Goal: Communication & Community: Connect with others

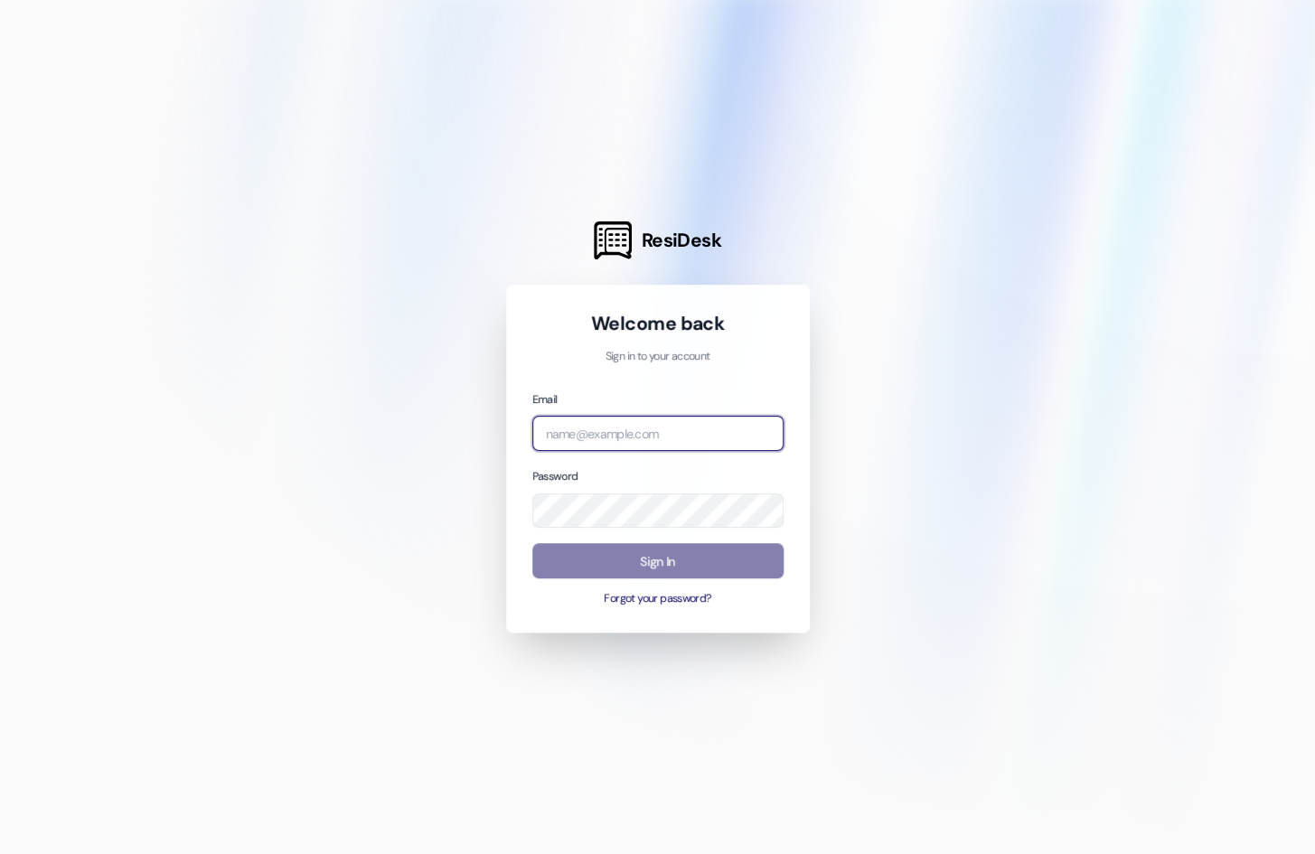
type input "[EMAIL_ADDRESS][DOMAIN_NAME]"
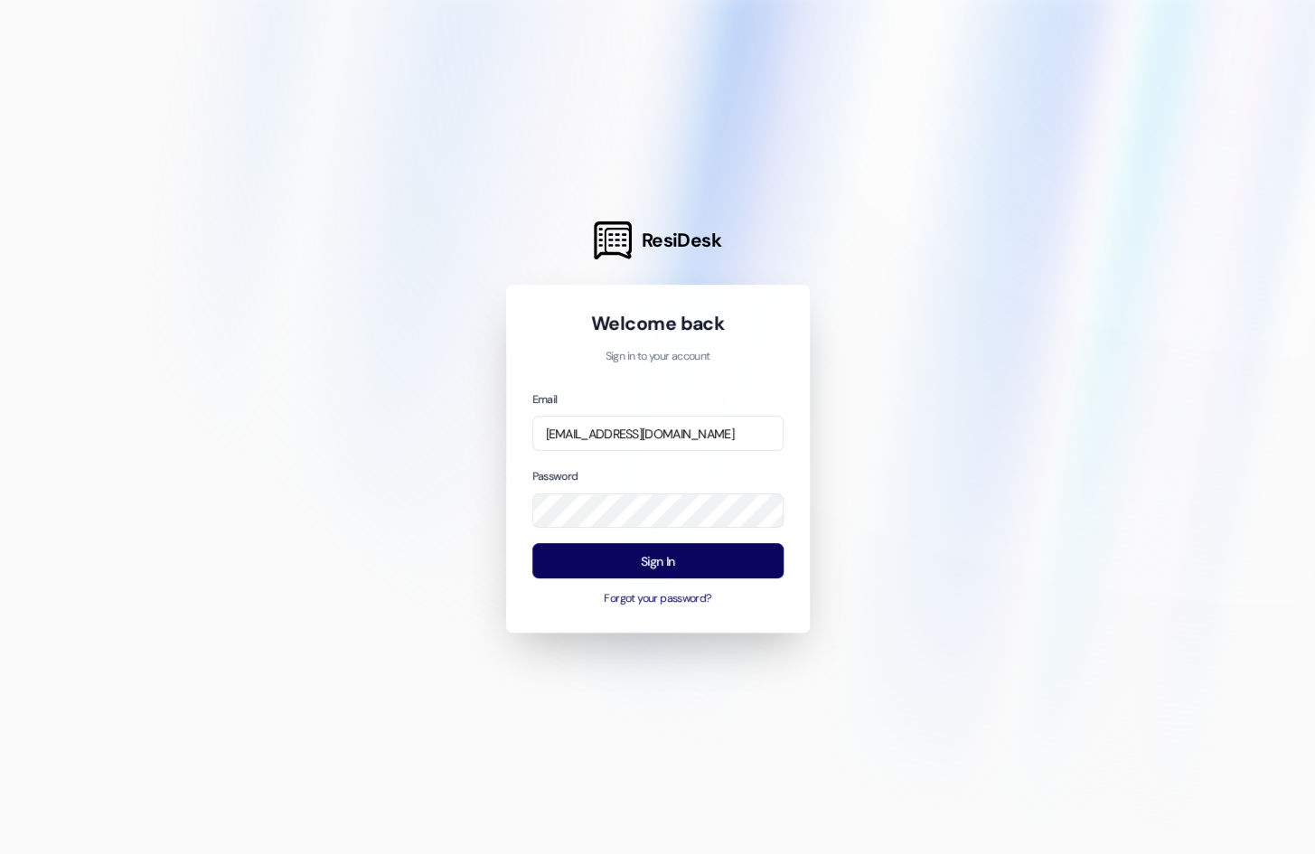
drag, startPoint x: 930, startPoint y: 414, endPoint x: 854, endPoint y: 477, distance: 98.8
click at [930, 414] on div at bounding box center [657, 427] width 1315 height 854
click at [680, 554] on button "Sign In" at bounding box center [657, 560] width 251 height 35
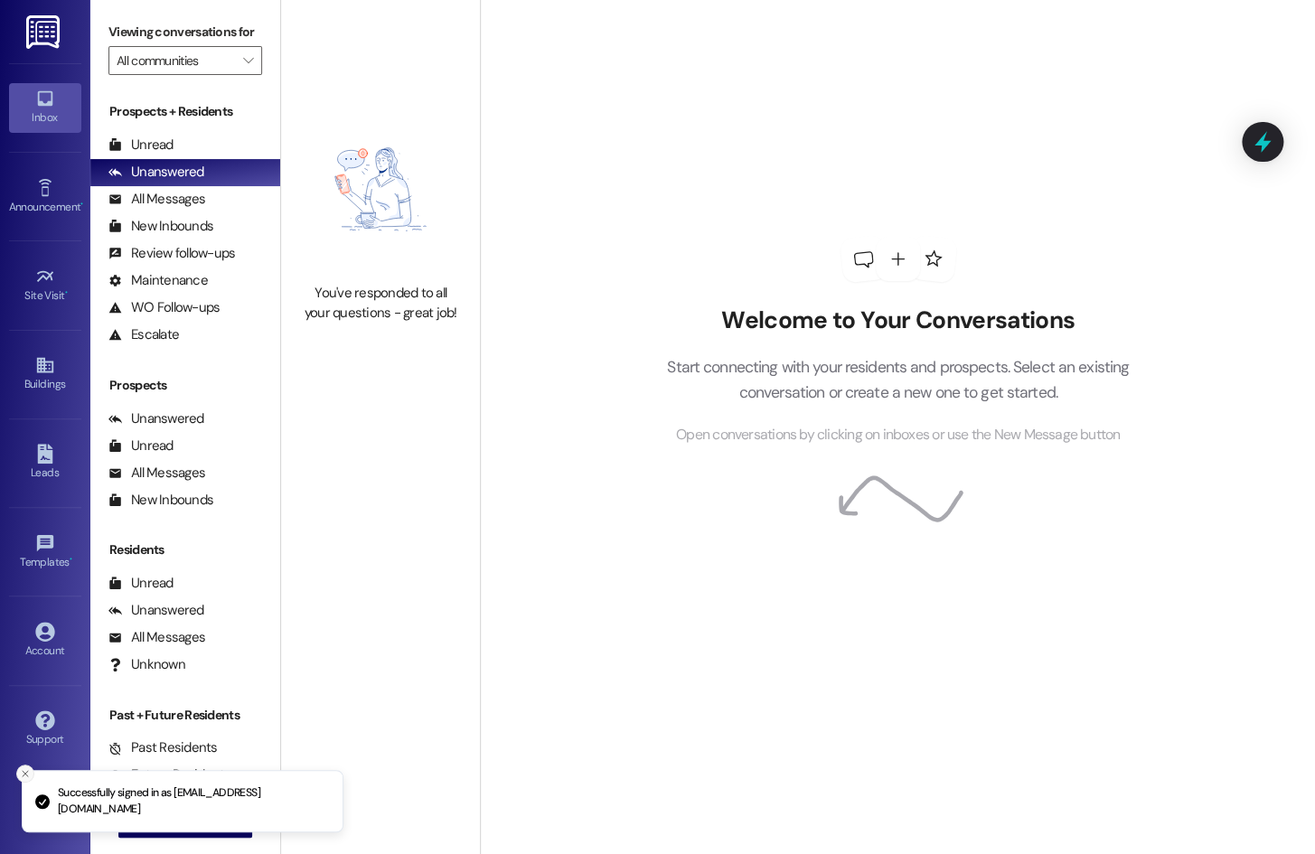
click at [23, 782] on button "Close toast" at bounding box center [25, 773] width 18 height 18
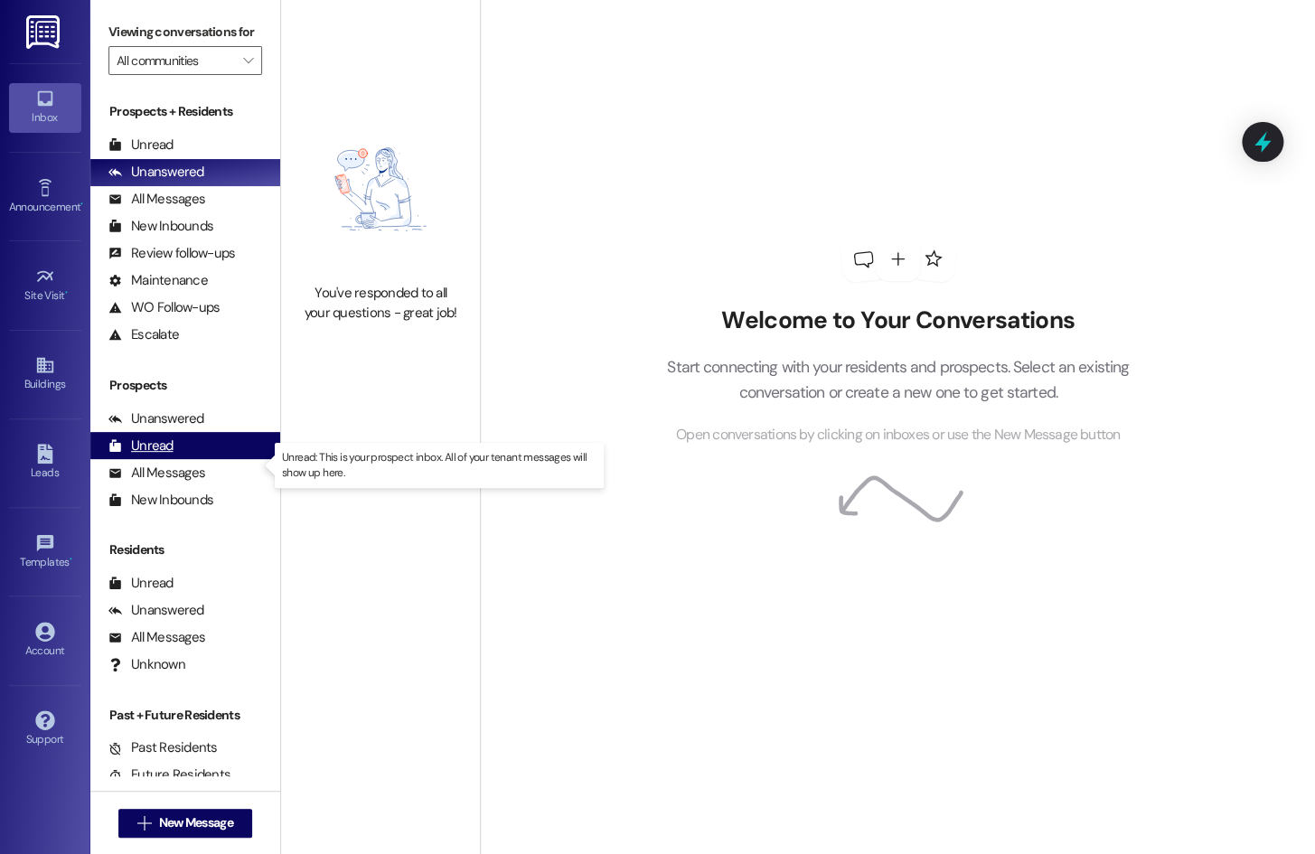
scroll to position [39, 0]
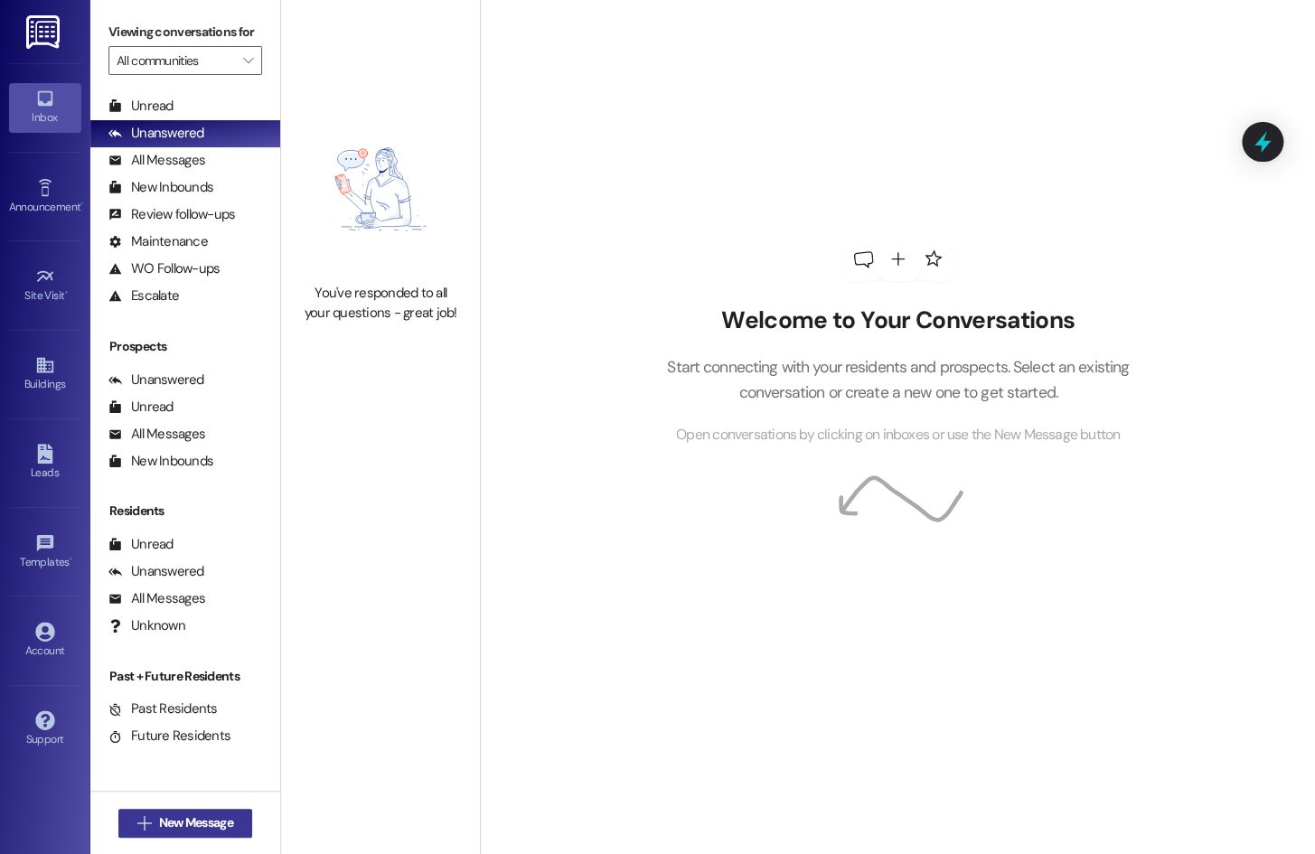
click at [233, 815] on span "New Message" at bounding box center [195, 822] width 81 height 19
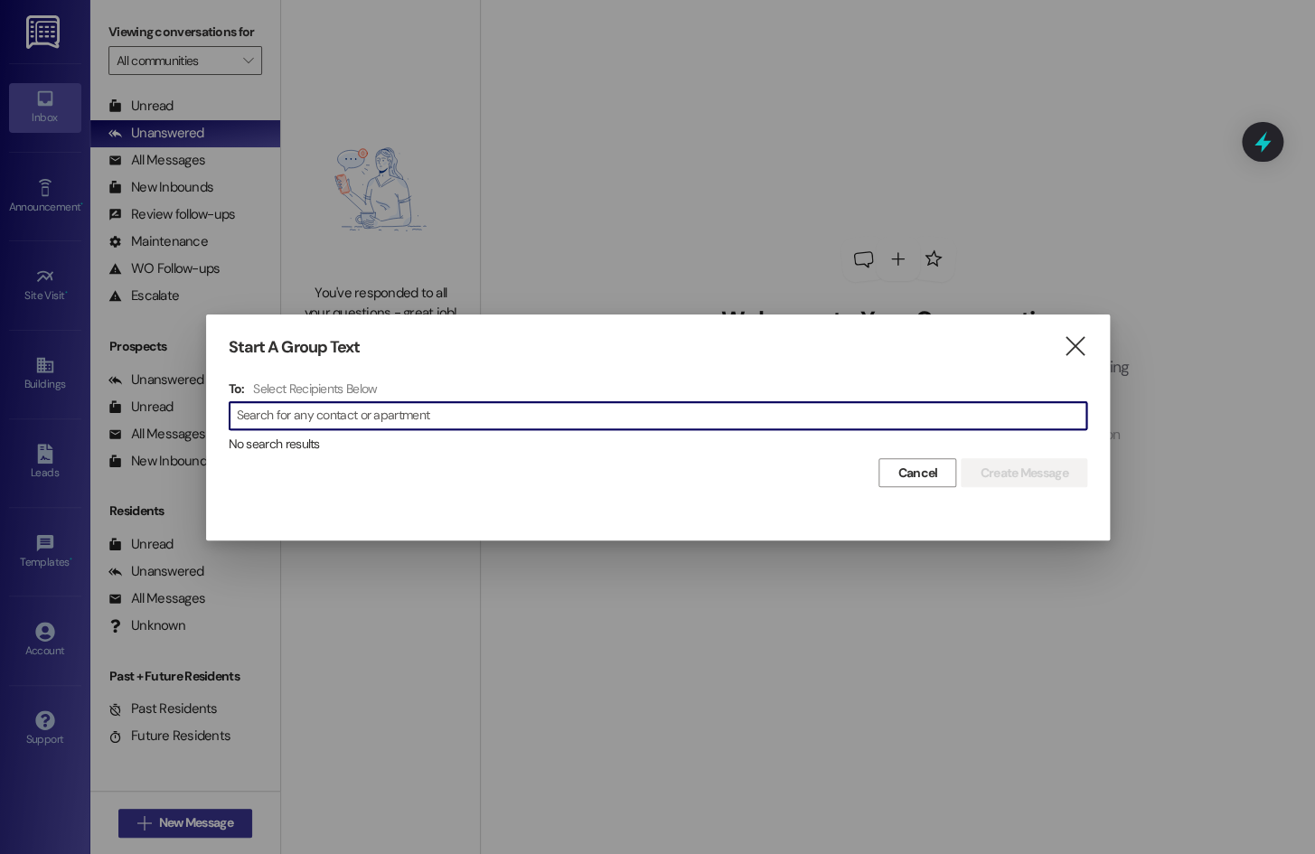
type input "b"
type input "[PERSON_NAME]"
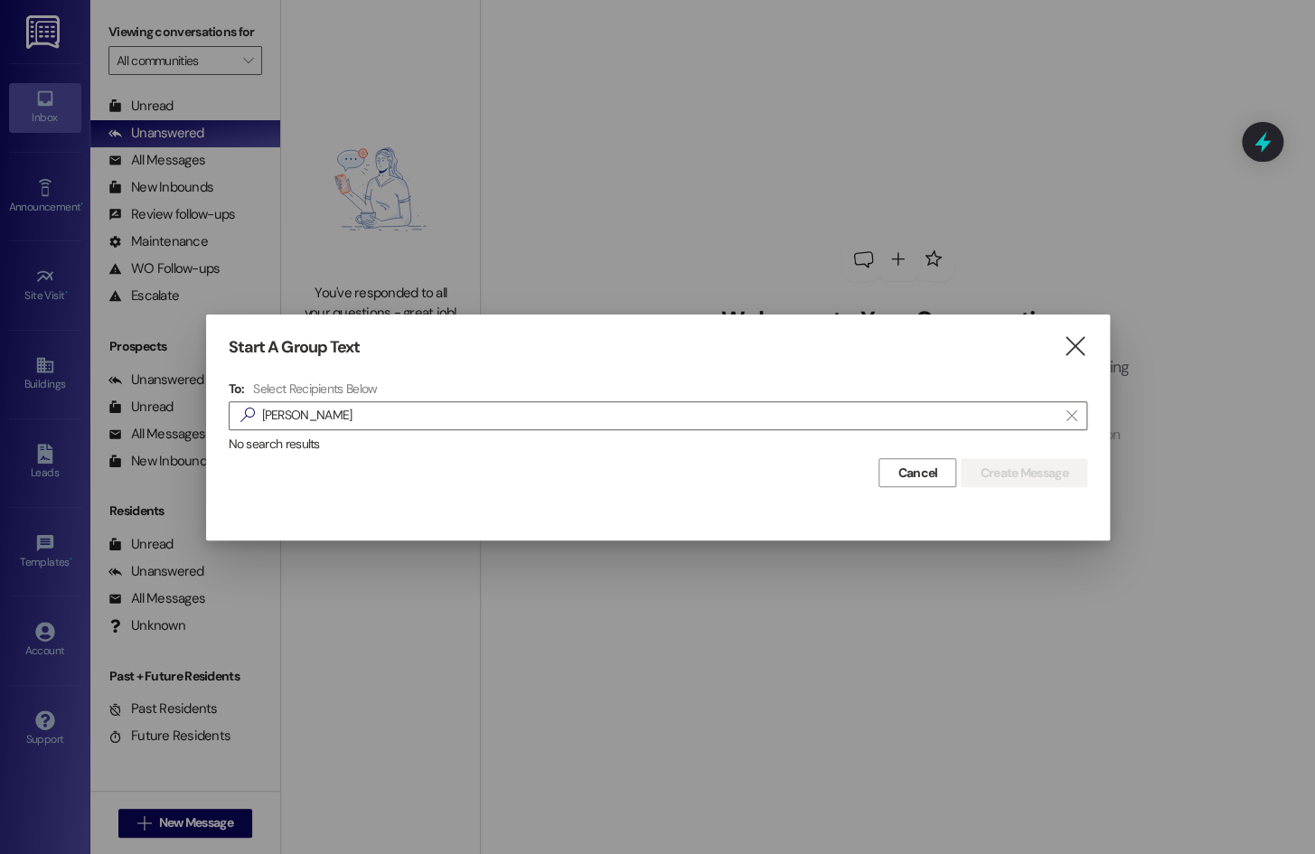
click at [1073, 361] on div "Start A Group Text  To: Select Recipients Below  blake  No search results Ca…" at bounding box center [658, 412] width 904 height 196
click at [1073, 356] on icon "" at bounding box center [1075, 346] width 24 height 19
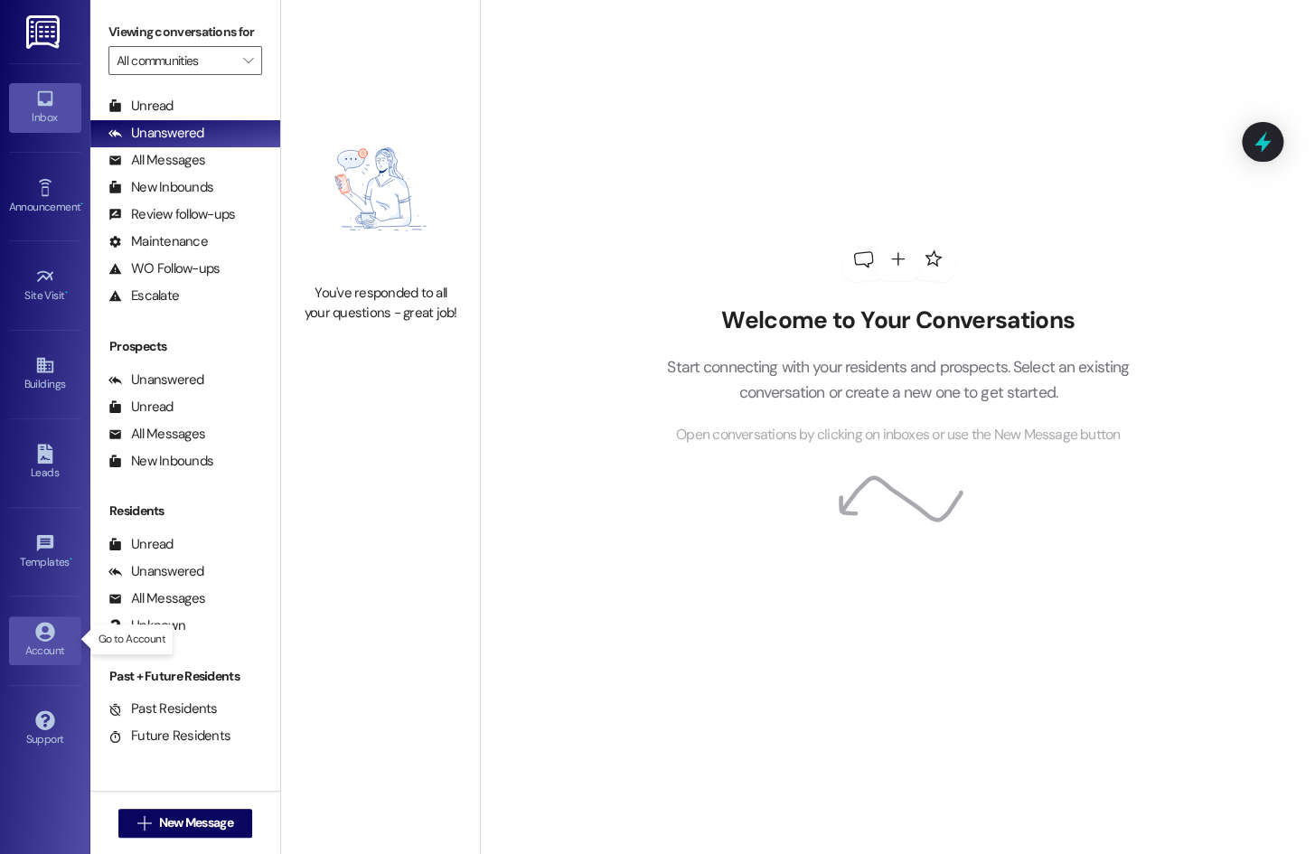
click at [63, 644] on div "Account" at bounding box center [45, 651] width 90 height 18
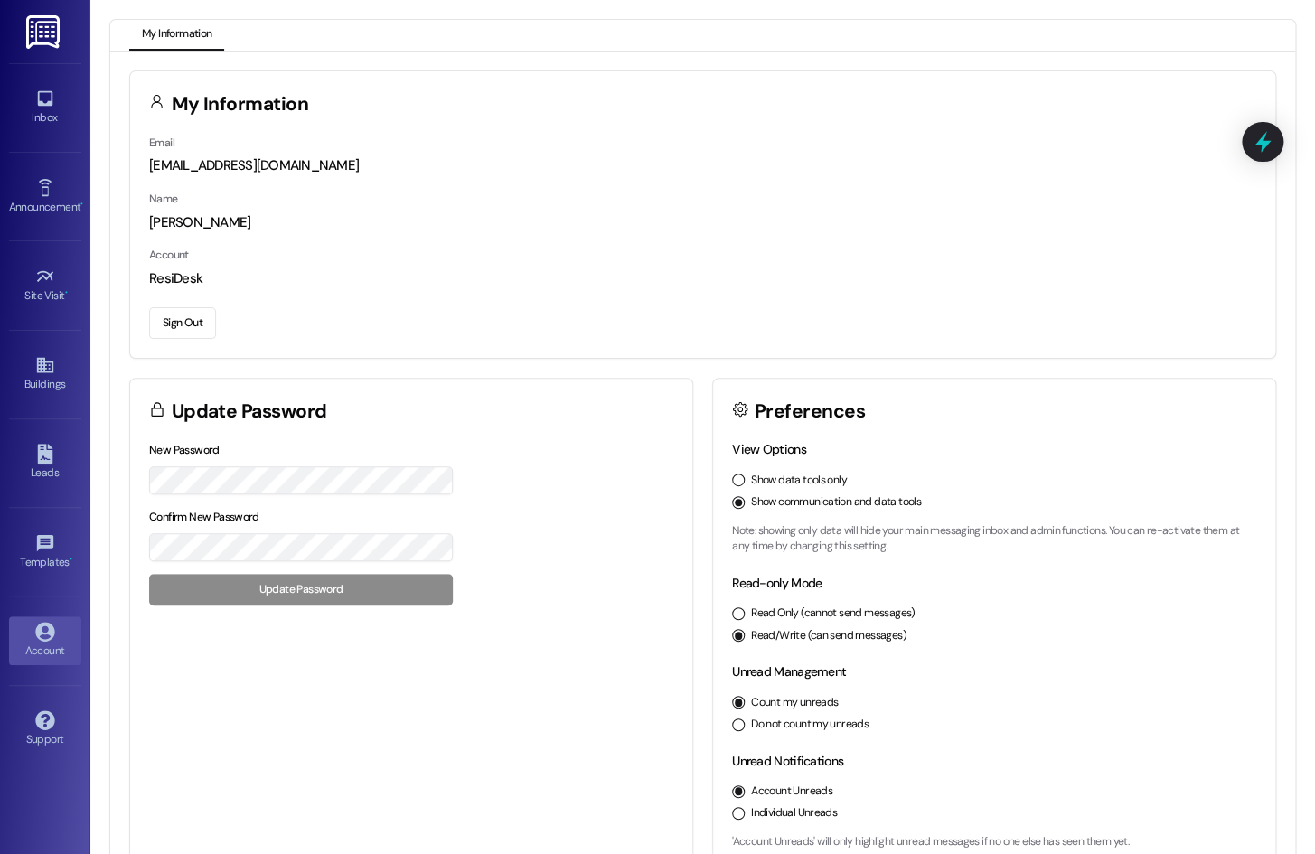
click at [48, 141] on div "Inbox Go to Inbox" at bounding box center [45, 107] width 72 height 89
click at [49, 135] on div "Inbox Go to Inbox" at bounding box center [45, 107] width 72 height 89
click at [49, 119] on div "Inbox" at bounding box center [45, 117] width 90 height 18
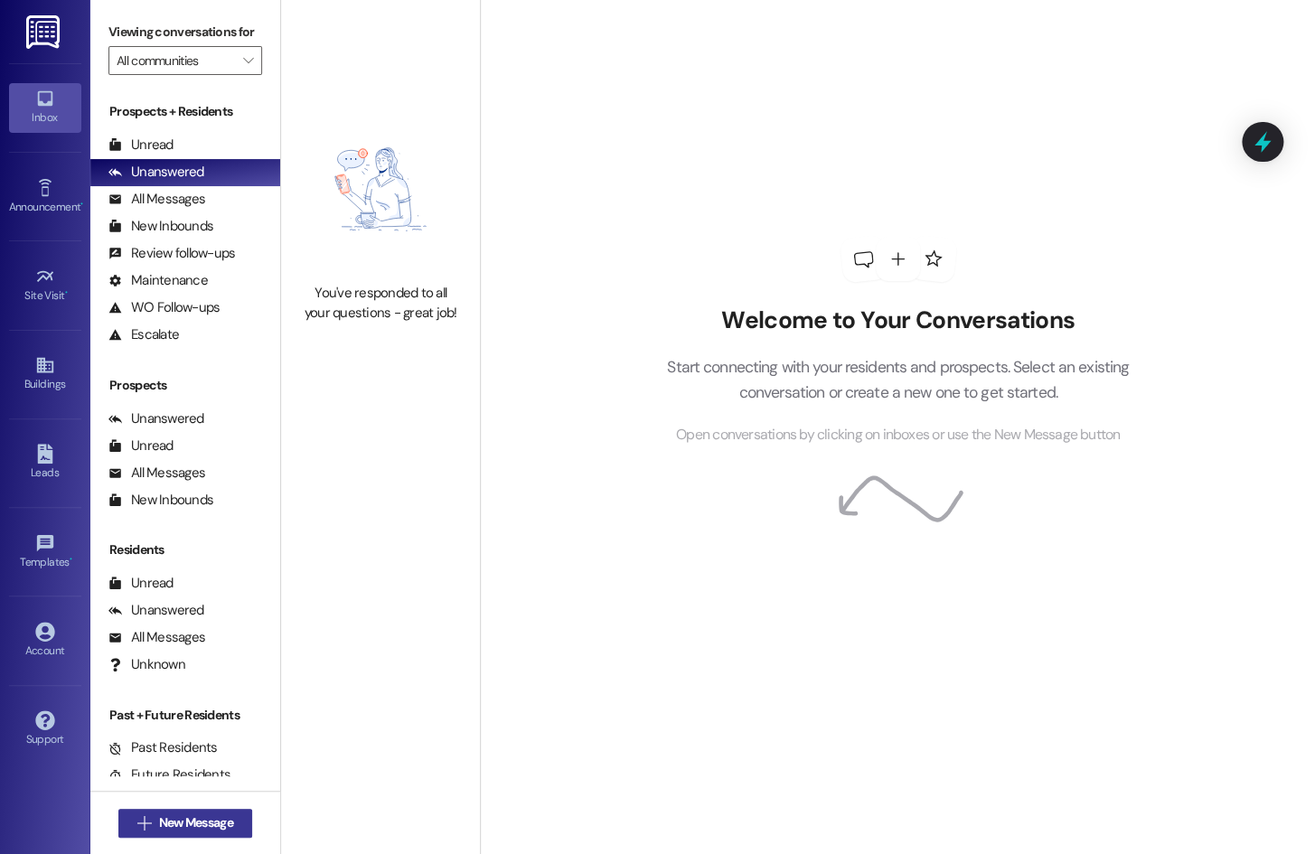
click at [168, 815] on span "New Message" at bounding box center [196, 822] width 74 height 19
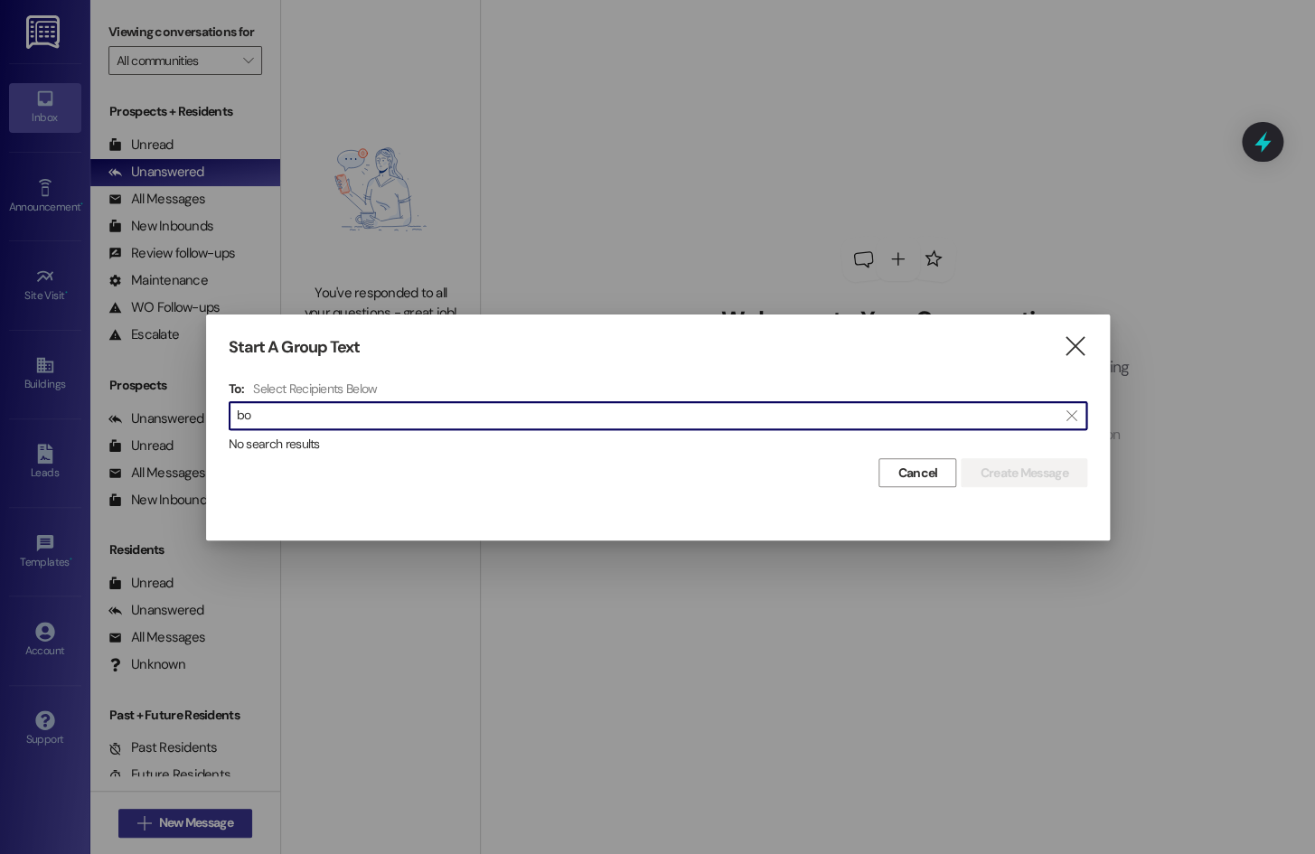
type input "b"
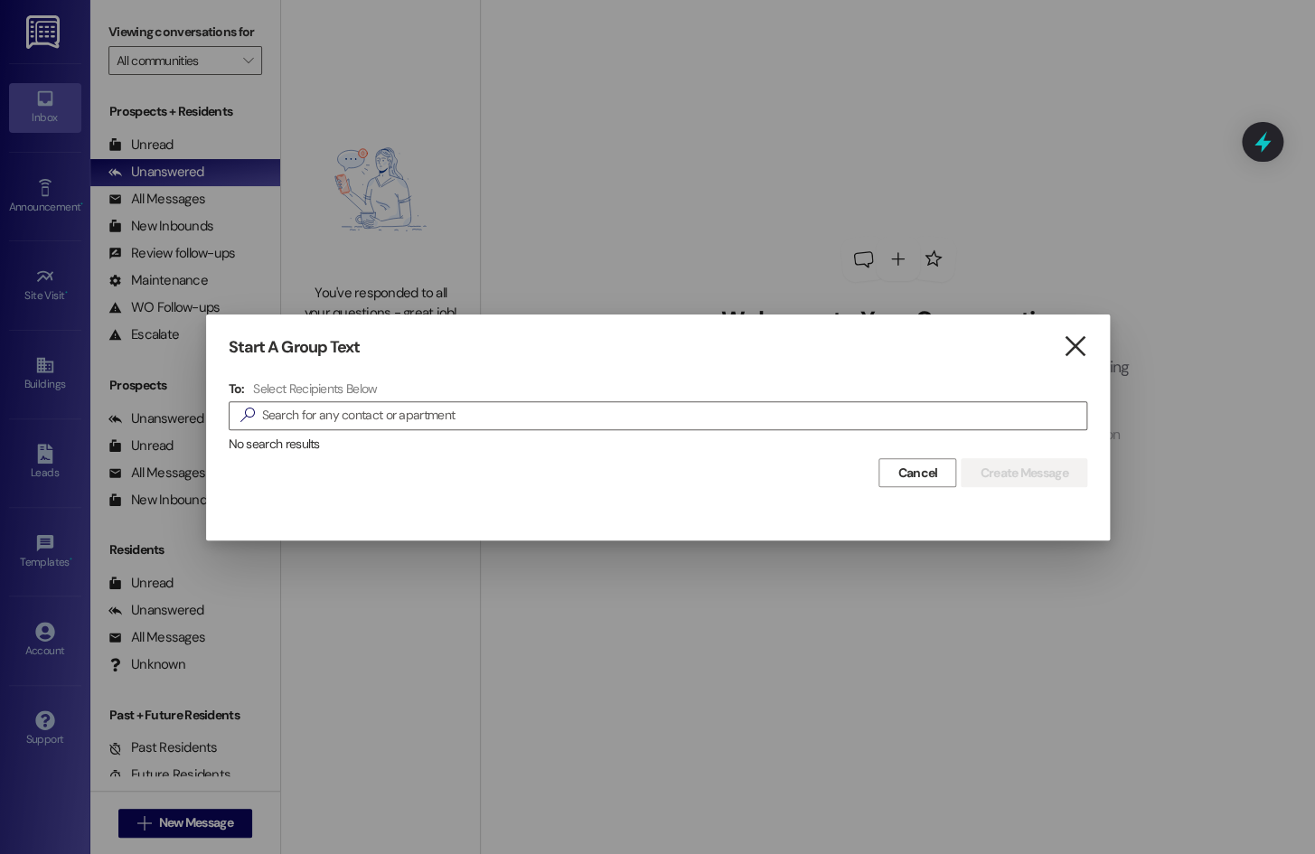
click at [1078, 338] on icon "" at bounding box center [1075, 346] width 24 height 19
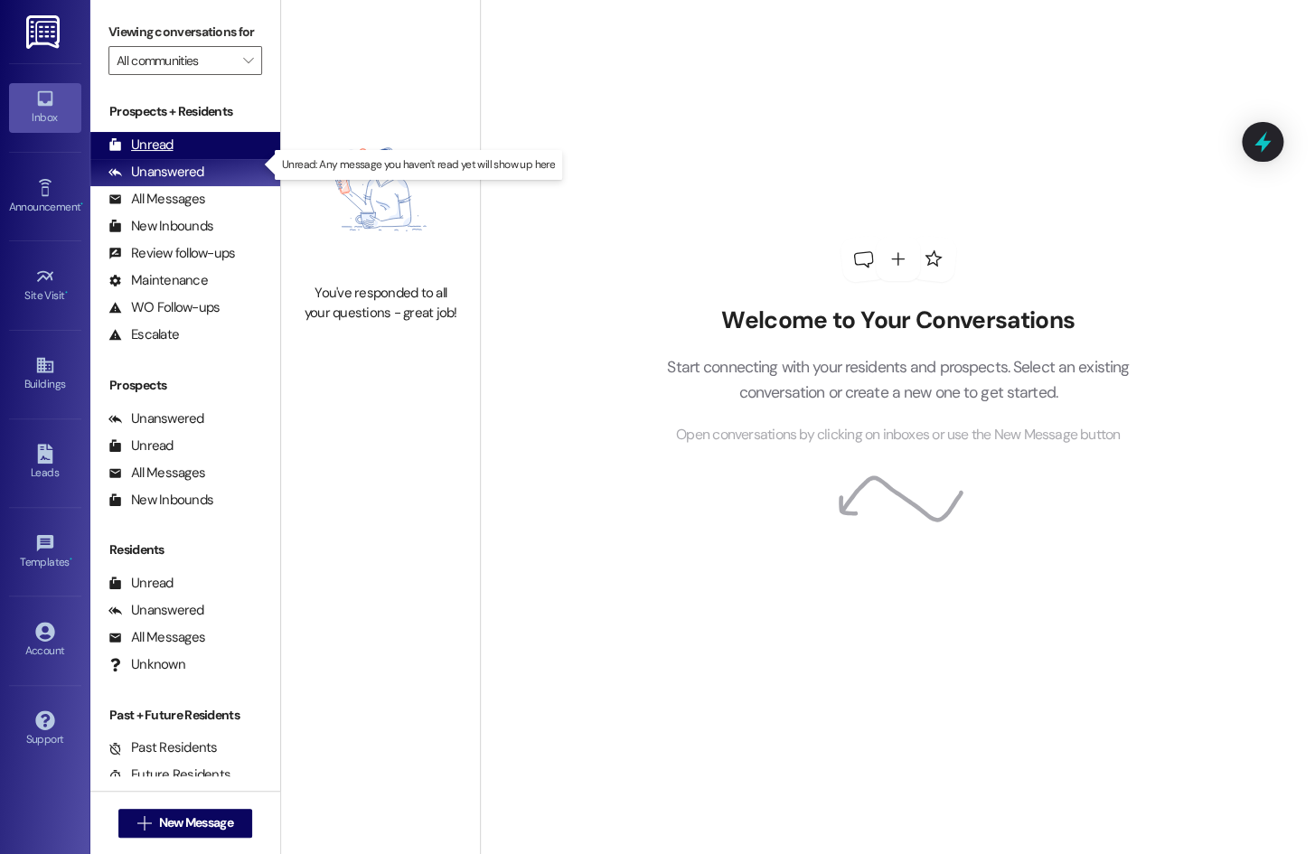
click at [117, 152] on icon at bounding box center [115, 145] width 14 height 14
